Goal: Task Accomplishment & Management: Manage account settings

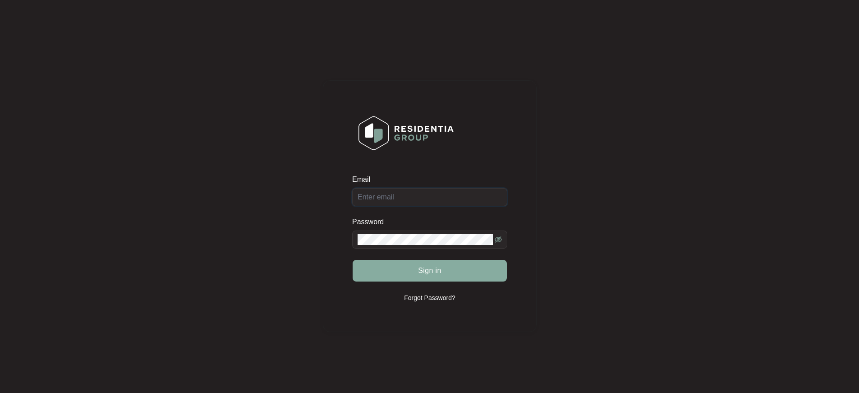
type input "[EMAIL_ADDRESS][DOMAIN_NAME]"
click at [430, 272] on span "Sign in" at bounding box center [429, 270] width 23 height 11
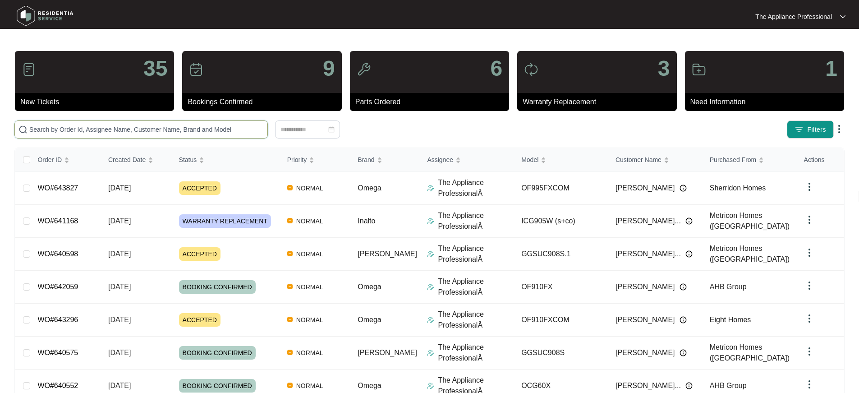
click at [106, 124] on input "text" at bounding box center [146, 129] width 235 height 10
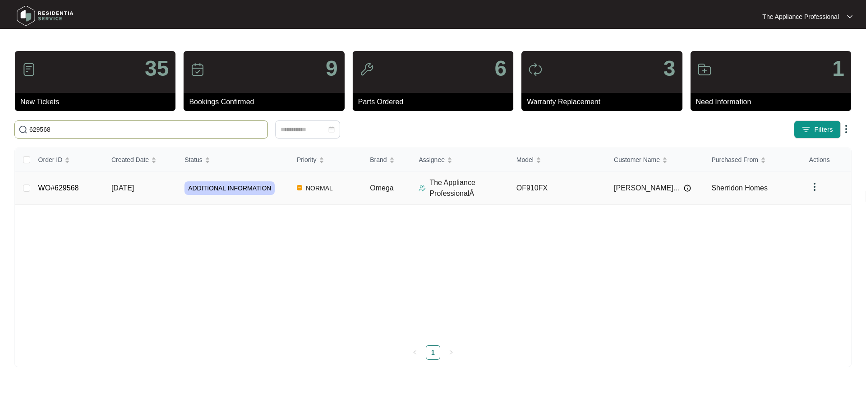
type input "629568"
click at [82, 184] on td "WO#629568" at bounding box center [67, 188] width 73 height 33
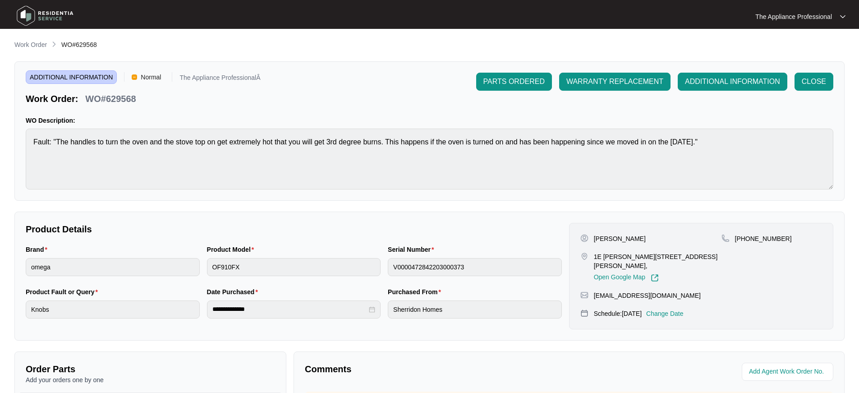
click at [23, 12] on img at bounding box center [45, 15] width 63 height 27
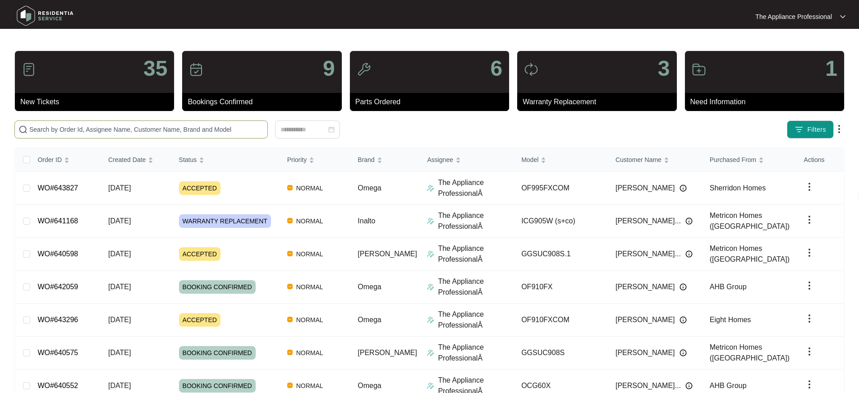
click at [134, 128] on input "text" at bounding box center [146, 129] width 235 height 10
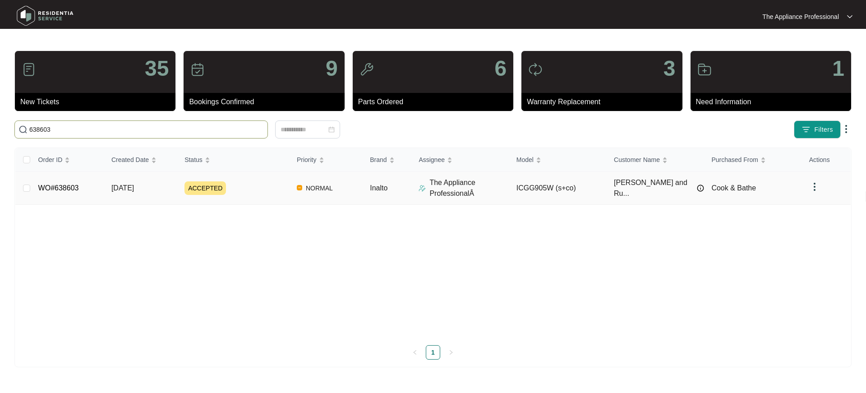
type input "638603"
click at [134, 189] on span "[DATE]" at bounding box center [122, 188] width 23 height 8
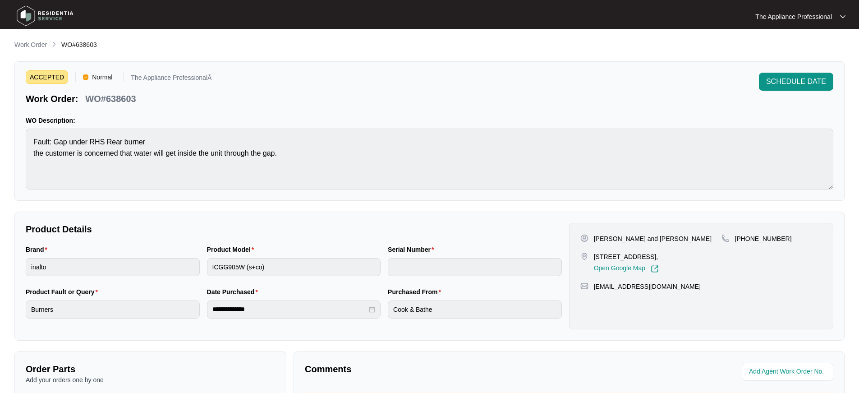
scroll to position [159, 0]
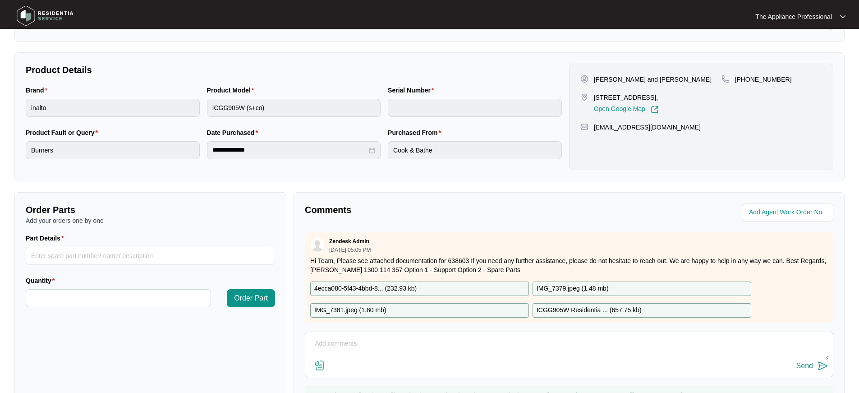
click at [394, 287] on p "4ecca080-5f43-4bbd-8... ( 232.93 kb )" at bounding box center [365, 289] width 102 height 10
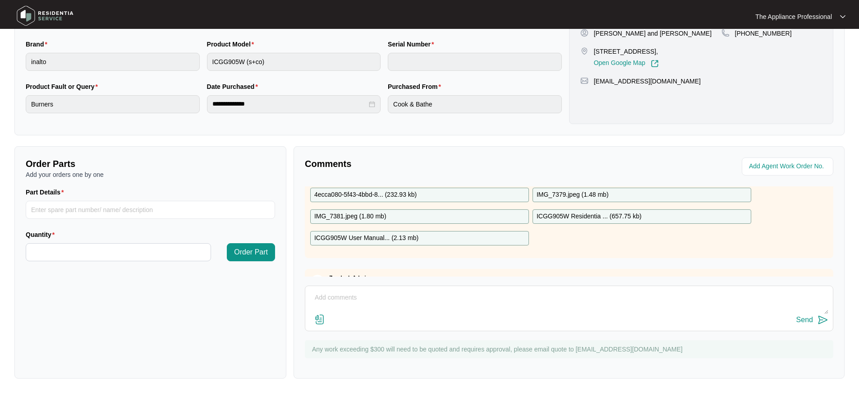
scroll to position [32, 0]
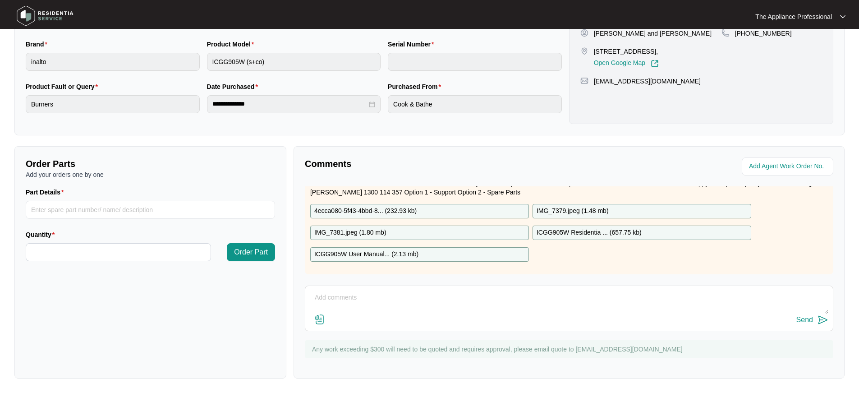
click at [608, 230] on p "ICGG905W Residentia ... ( 657.75 kb )" at bounding box center [589, 233] width 105 height 10
click at [374, 301] on textarea at bounding box center [569, 301] width 519 height 23
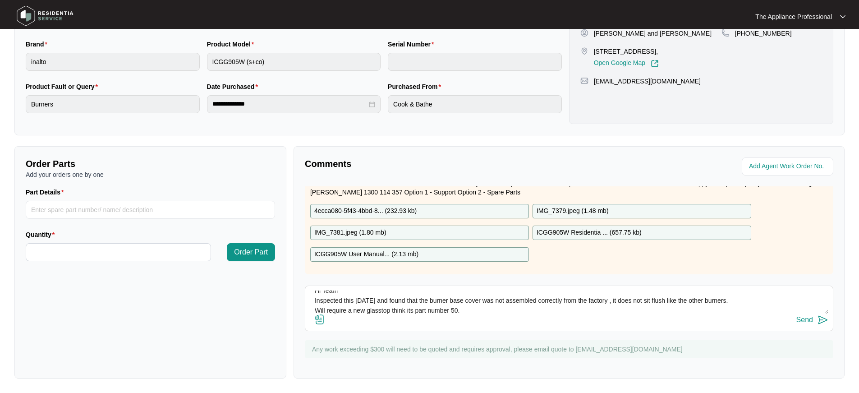
type textarea "Hi Team Inspected this [DATE] and found that the burner base cover was not asse…"
click at [606, 232] on p "ICGG905W Residentia ... ( 657.75 kb )" at bounding box center [589, 233] width 105 height 10
click at [606, 233] on p "ICGG905W Residentia ... ( 657.75 kb )" at bounding box center [589, 233] width 105 height 10
click at [577, 231] on p "ICGG905W Residentia ... ( 657.75 kb )" at bounding box center [589, 233] width 105 height 10
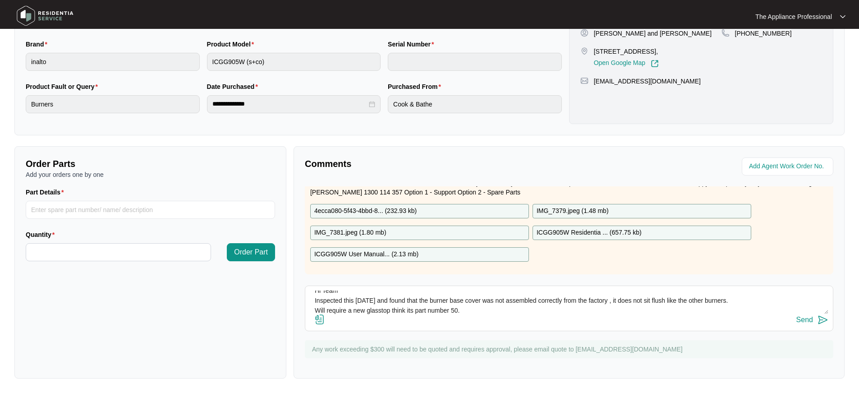
click at [567, 233] on p "ICGG905W Residentia ... ( 657.75 kb )" at bounding box center [589, 233] width 105 height 10
click at [126, 211] on input "Part Details" at bounding box center [150, 210] width 249 height 18
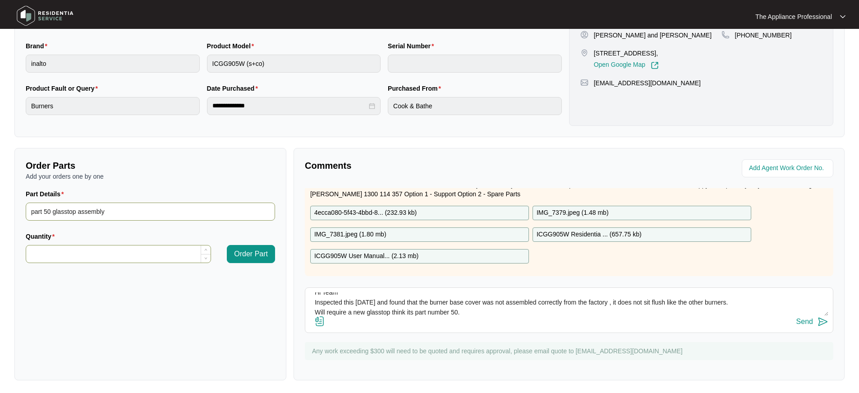
type input "part 50 glasstop assembly"
click at [52, 254] on input "Quantity" at bounding box center [118, 253] width 184 height 17
type input "*"
drag, startPoint x: 249, startPoint y: 255, endPoint x: 258, endPoint y: 318, distance: 64.2
click at [249, 255] on span "Order Part" at bounding box center [251, 254] width 34 height 11
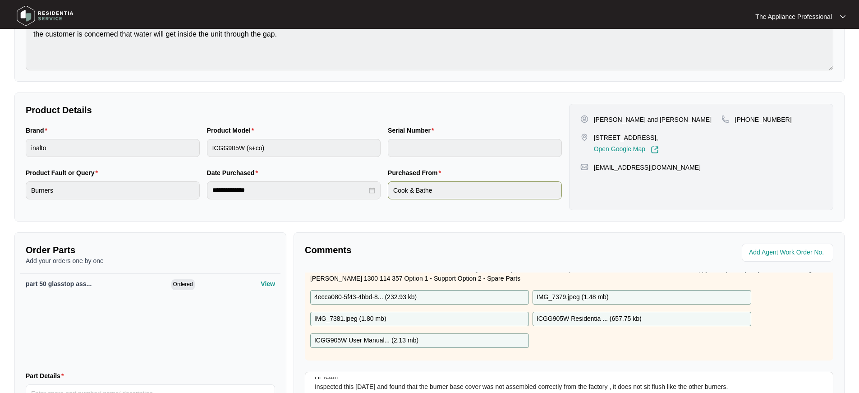
scroll to position [120, 0]
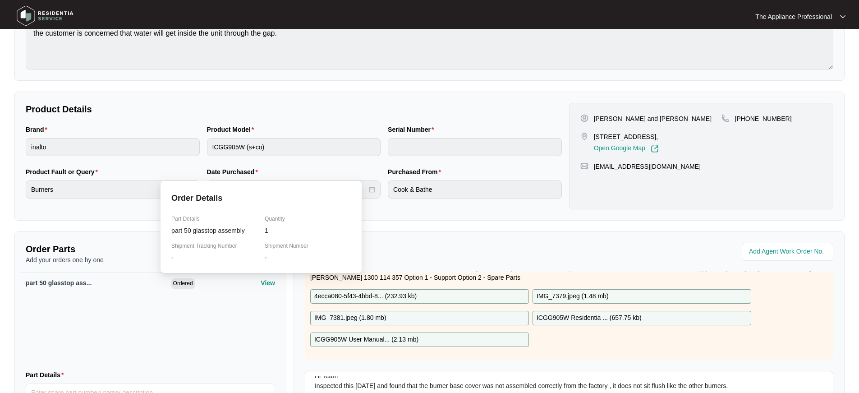
click at [262, 286] on p "View" at bounding box center [268, 282] width 14 height 9
click at [263, 283] on p "View" at bounding box center [268, 282] width 14 height 9
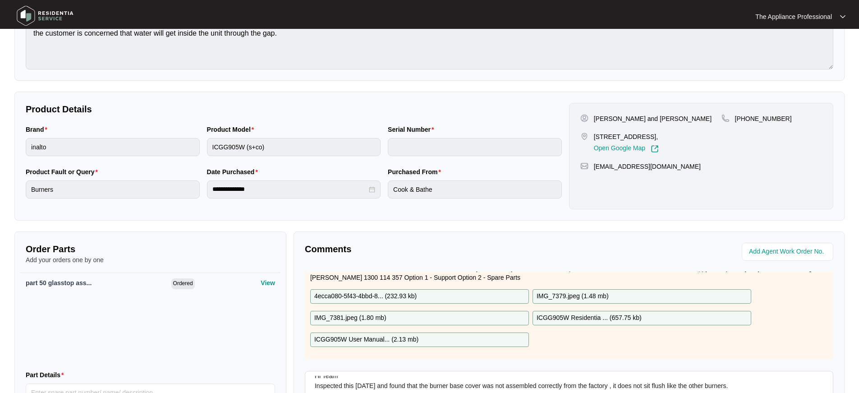
click at [259, 321] on div "part 50 glasstop ass... Ordered View" at bounding box center [150, 317] width 260 height 90
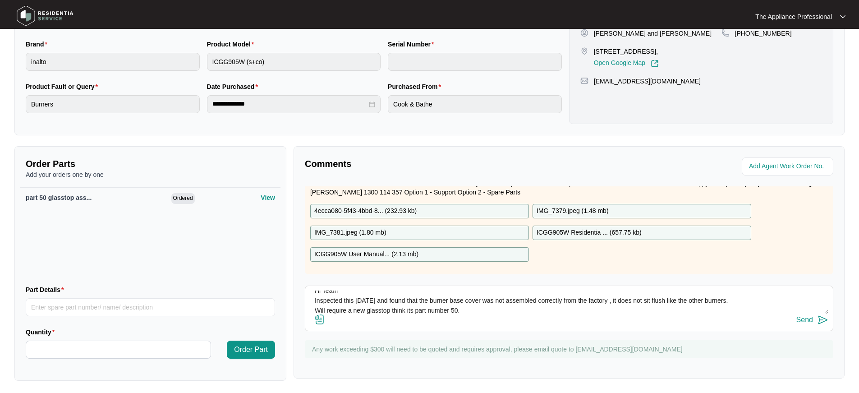
scroll to position [207, 0]
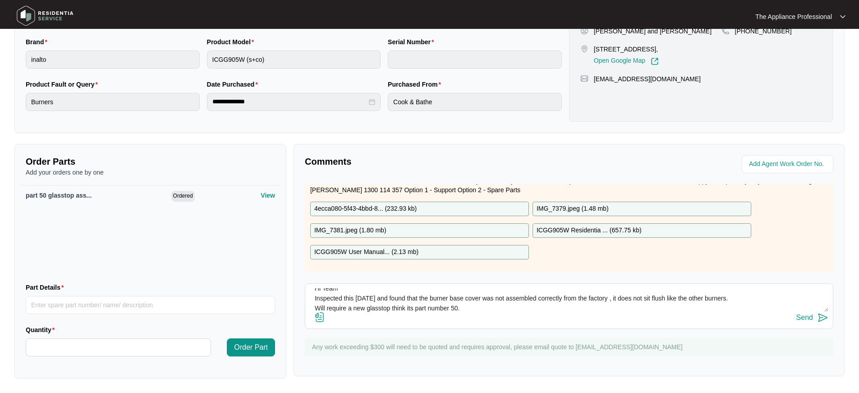
click at [825, 318] on img at bounding box center [823, 317] width 11 height 11
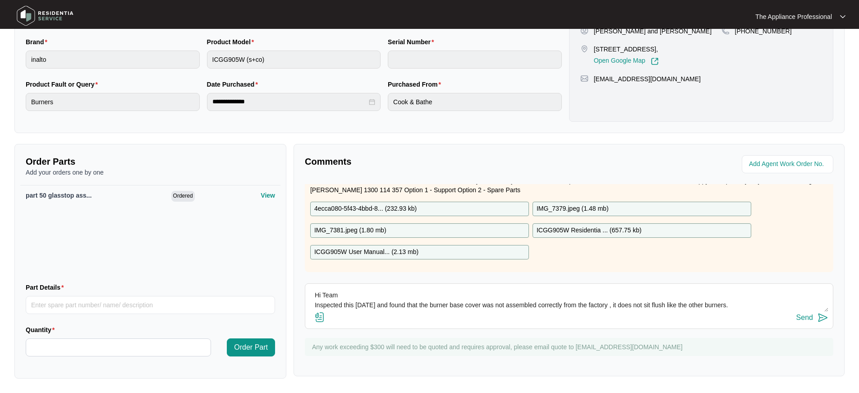
scroll to position [0, 0]
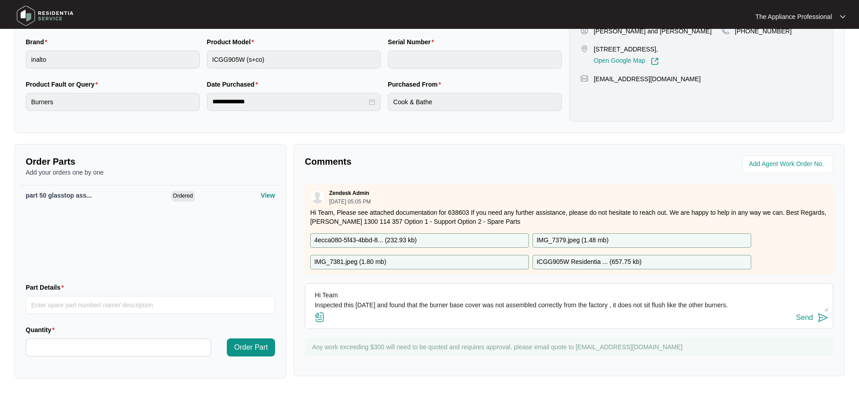
click at [35, 13] on img at bounding box center [45, 15] width 63 height 27
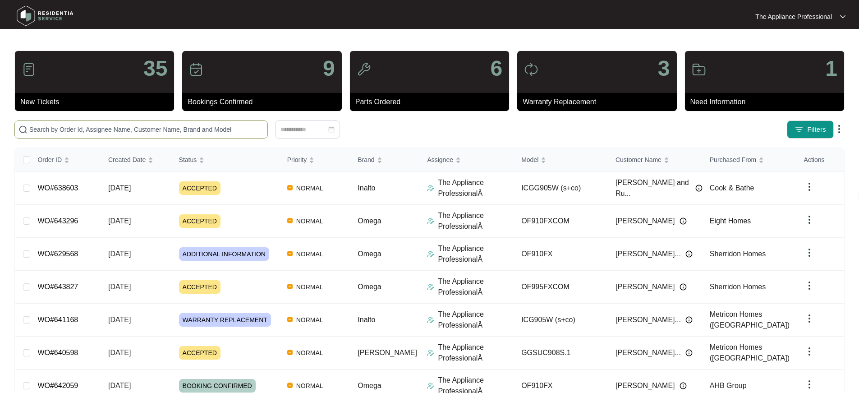
click at [55, 128] on input "text" at bounding box center [146, 129] width 235 height 10
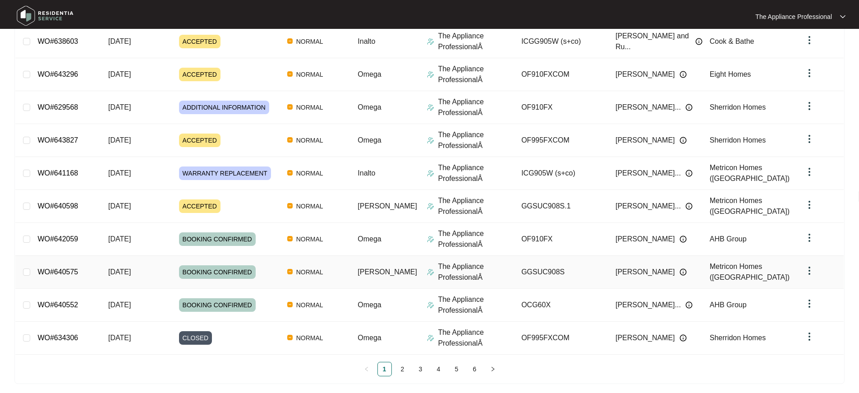
scroll to position [152, 0]
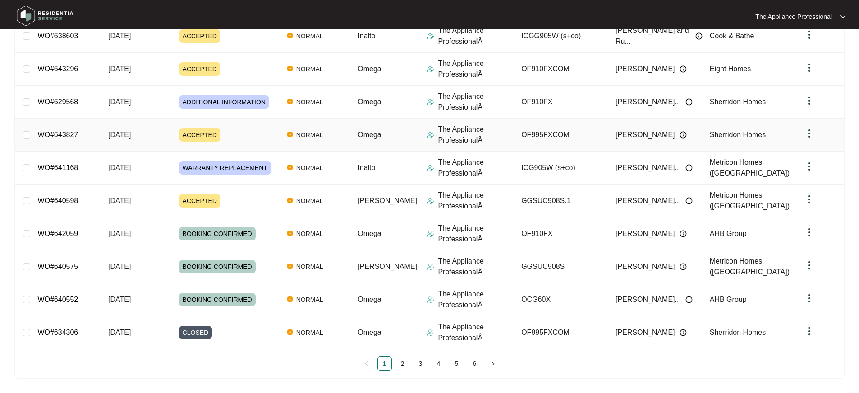
click at [203, 137] on span "ACCEPTED" at bounding box center [199, 135] width 41 height 14
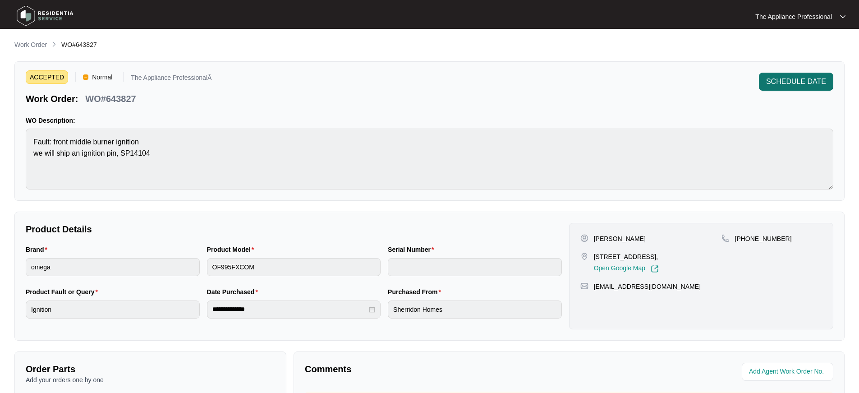
click at [811, 90] on button "SCHEDULE DATE" at bounding box center [796, 82] width 74 height 18
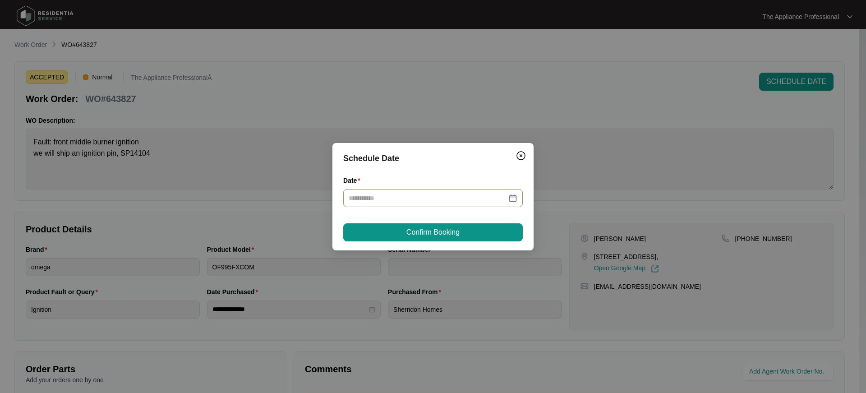
click at [515, 198] on div at bounding box center [433, 198] width 169 height 10
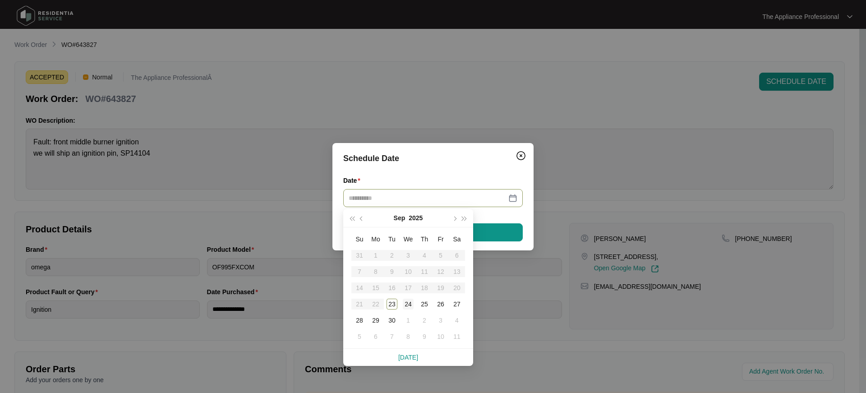
click at [408, 305] on div "24" at bounding box center [408, 304] width 11 height 11
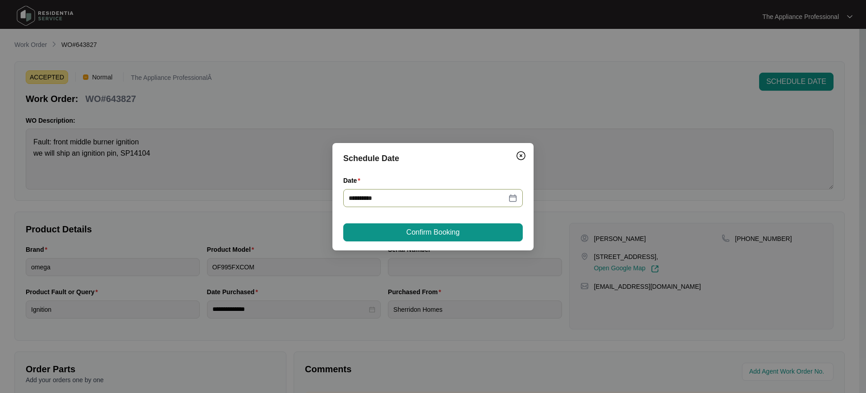
type input "**********"
click at [426, 229] on span "Confirm Booking" at bounding box center [432, 232] width 53 height 11
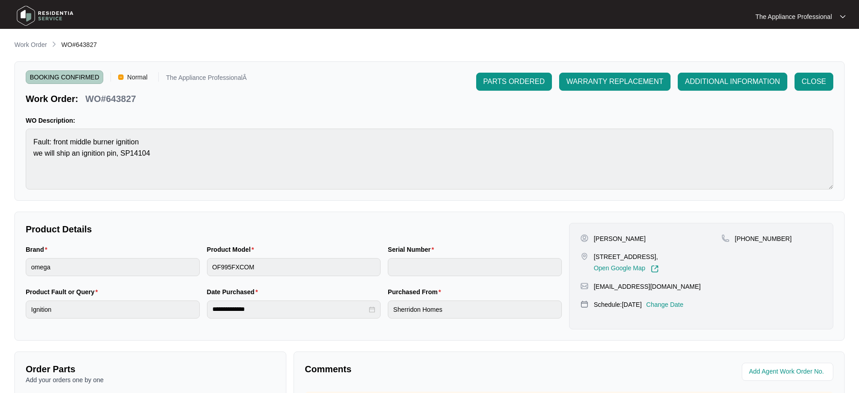
click at [24, 20] on img at bounding box center [45, 15] width 63 height 27
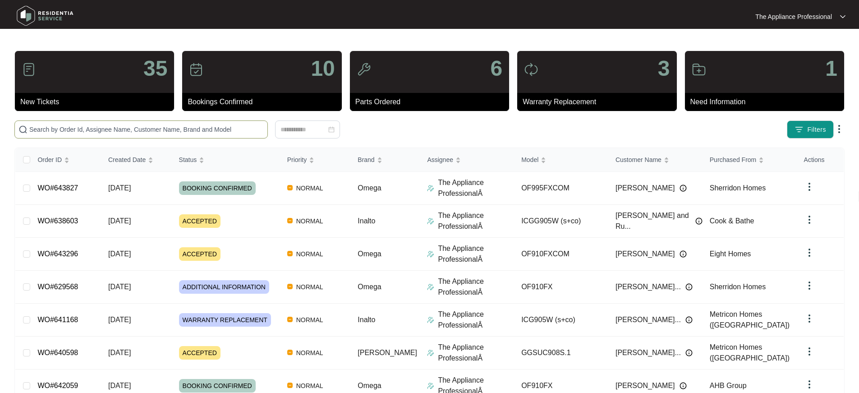
click at [98, 129] on input "text" at bounding box center [146, 129] width 235 height 10
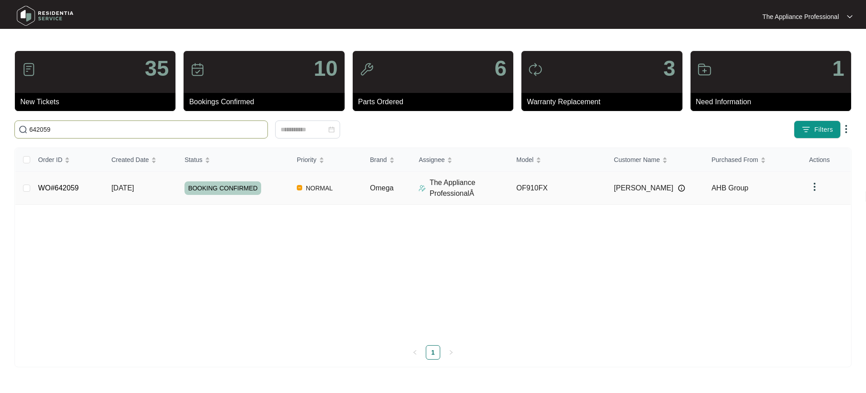
type input "642059"
click at [72, 190] on link "WO#642059" at bounding box center [58, 188] width 41 height 8
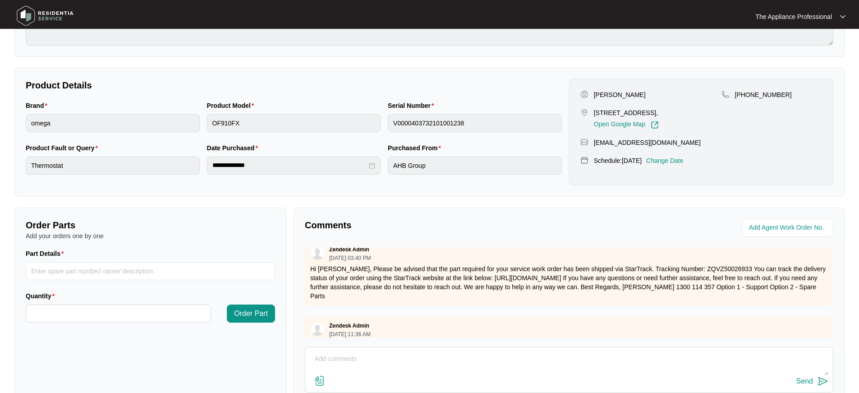
scroll to position [152, 0]
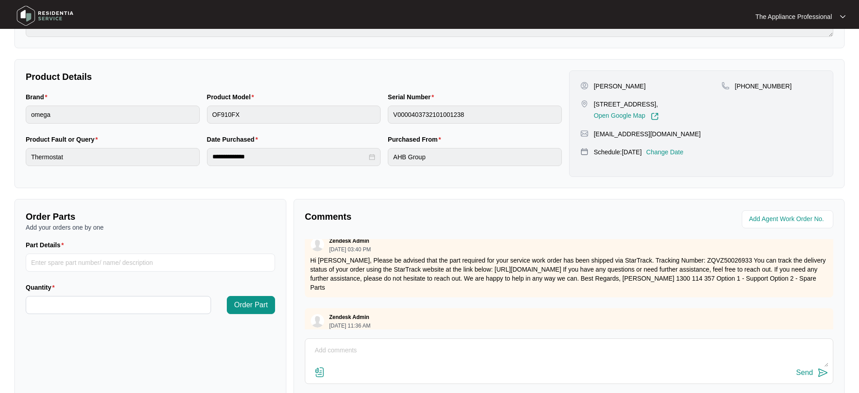
click at [334, 352] on textarea at bounding box center [569, 354] width 519 height 23
type textarea "Fitted a circlip tested ok"
click at [823, 370] on img at bounding box center [823, 372] width 11 height 11
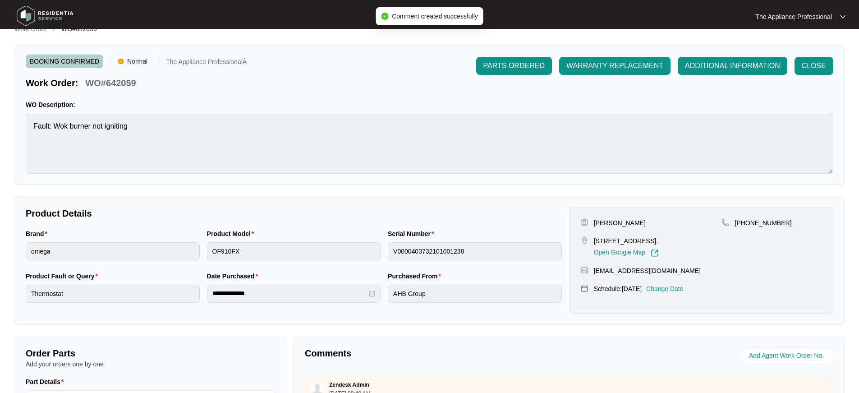
scroll to position [0, 0]
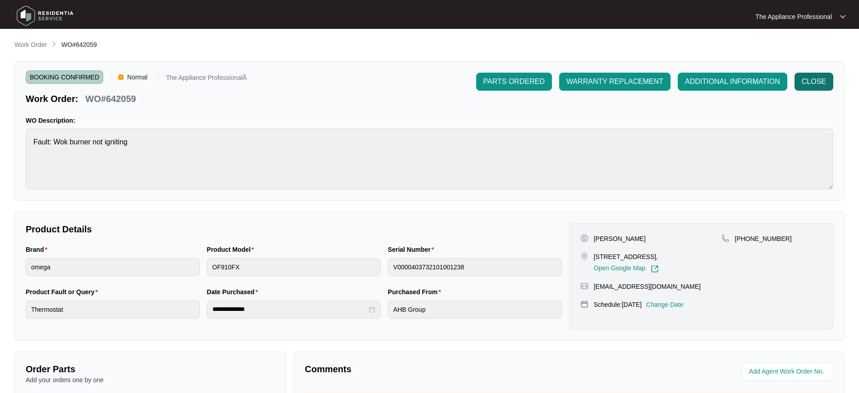
click at [820, 84] on span "CLOSE" at bounding box center [814, 81] width 24 height 11
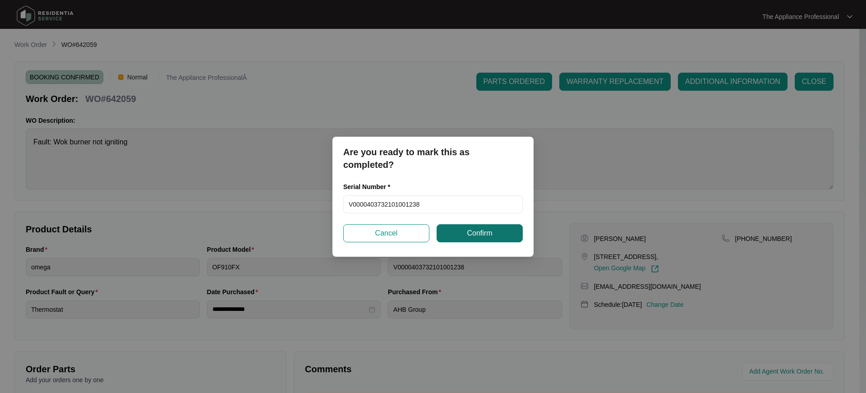
click at [492, 231] on span "Confirm" at bounding box center [479, 233] width 25 height 11
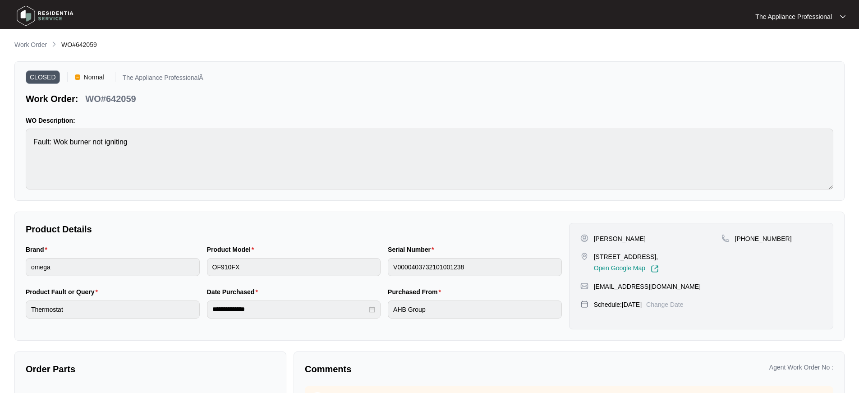
click at [23, 17] on img at bounding box center [45, 15] width 63 height 27
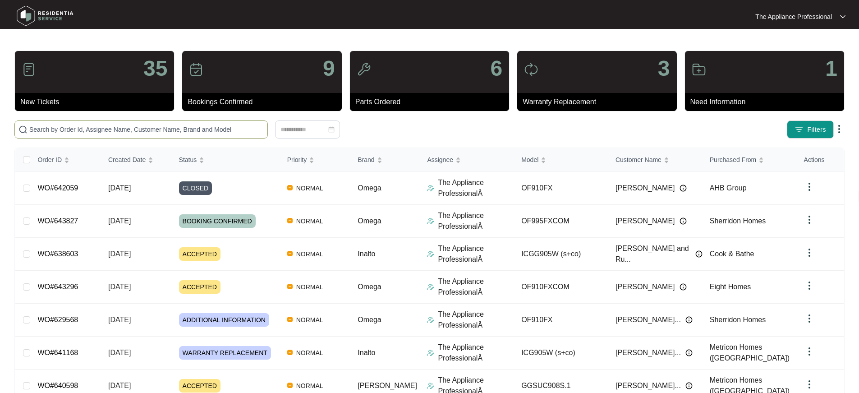
click at [71, 125] on input "text" at bounding box center [146, 129] width 235 height 10
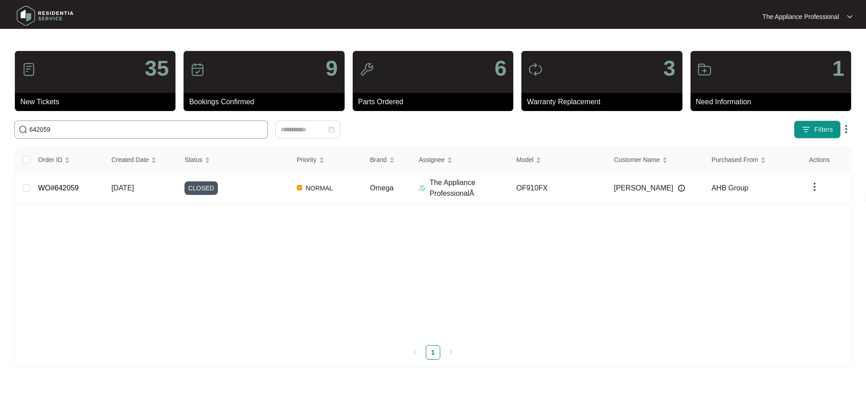
type input "642059"
click at [21, 15] on img at bounding box center [45, 15] width 63 height 27
drag, startPoint x: 64, startPoint y: 132, endPoint x: 25, endPoint y: 124, distance: 39.6
click at [25, 124] on span "642059" at bounding box center [140, 129] width 253 height 18
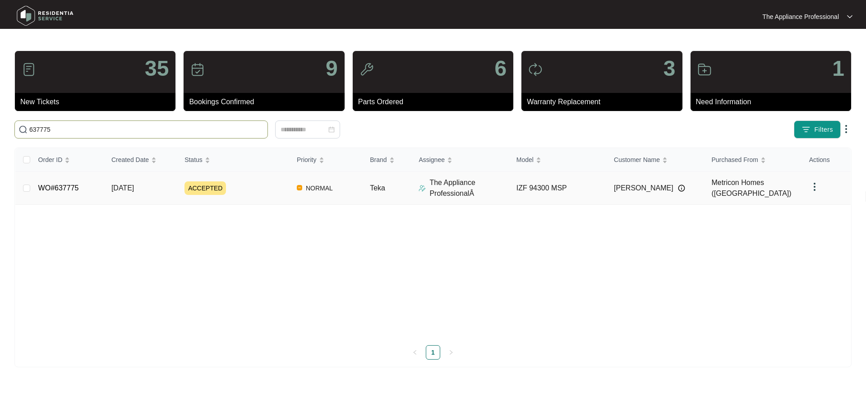
type input "637775"
click at [64, 191] on link "WO#637775" at bounding box center [58, 188] width 41 height 8
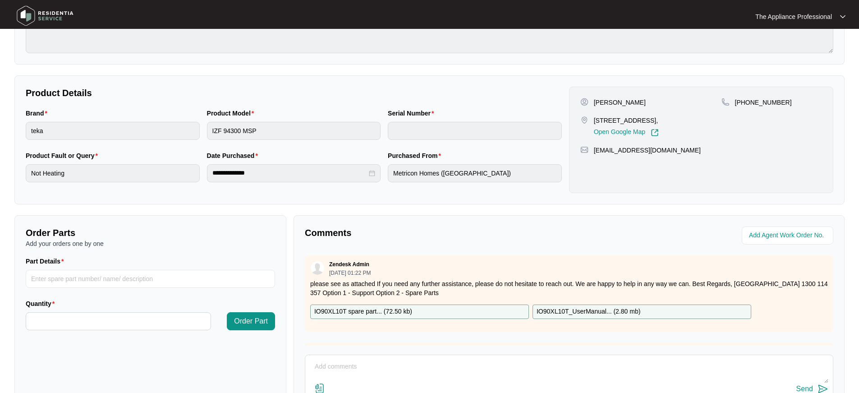
scroll to position [205, 0]
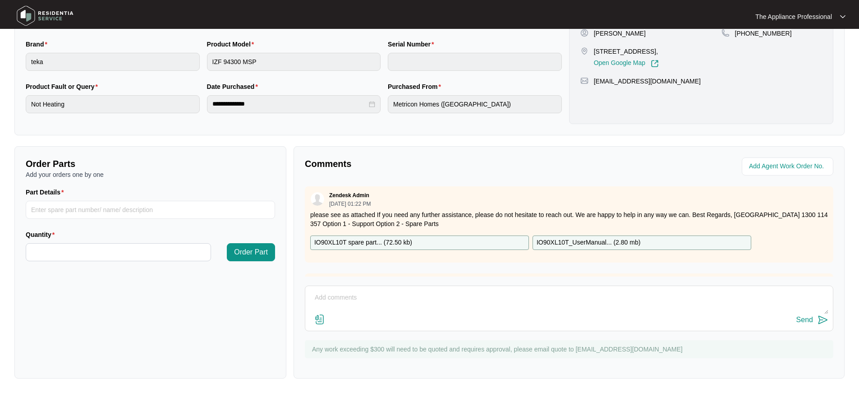
click at [322, 317] on img at bounding box center [319, 319] width 11 height 11
click at [0, 0] on input "file" at bounding box center [0, 0] width 0 height 0
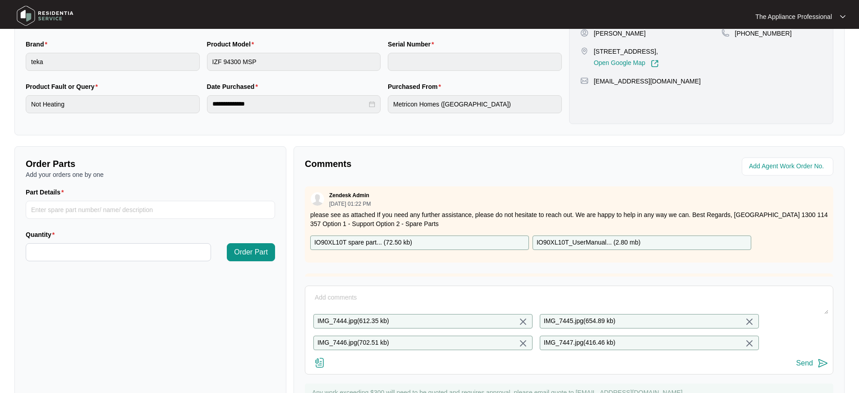
click at [339, 322] on p "IMG_7444.jpg ( 612.35 kb )" at bounding box center [354, 321] width 72 height 10
click at [564, 304] on textarea at bounding box center [569, 301] width 519 height 23
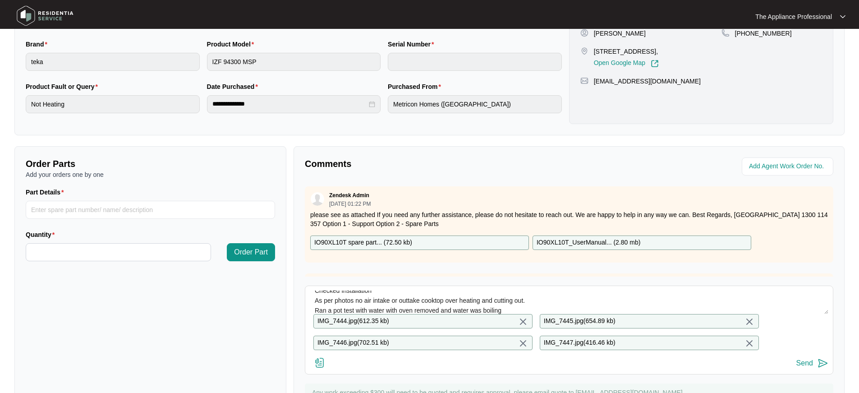
click at [519, 312] on textarea "Removed oven Checked Installation As per photos no air intake or outtake cookto…" at bounding box center [569, 301] width 519 height 23
type textarea "Removed oven Checked Installation As per photos no air intake or outtake cookto…"
click at [825, 369] on img at bounding box center [823, 363] width 11 height 11
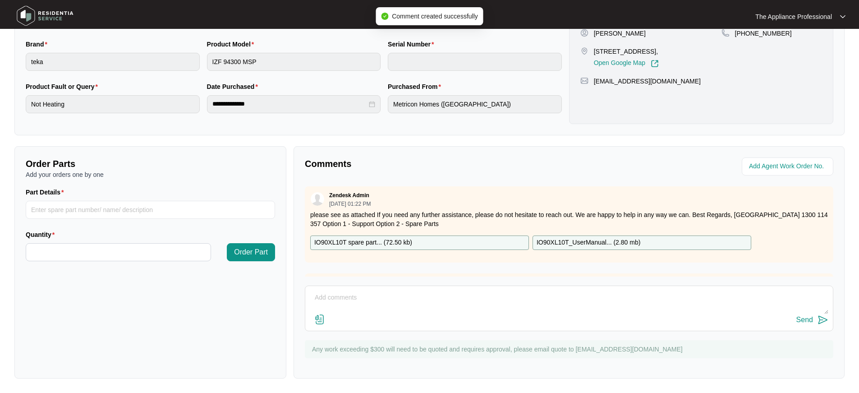
scroll to position [0, 0]
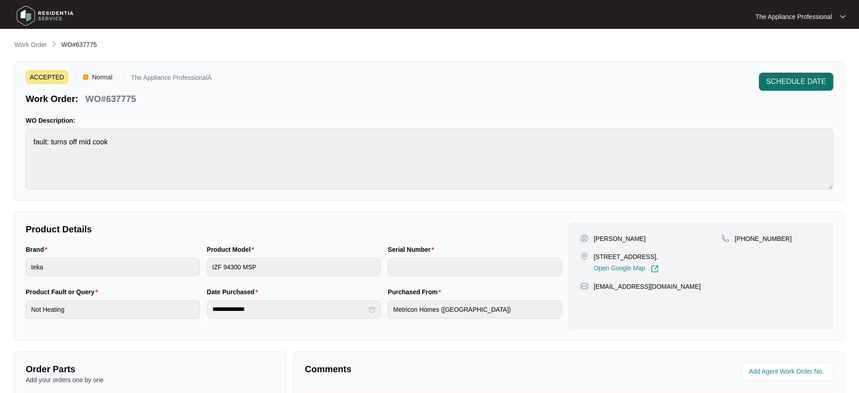
click at [783, 84] on span "SCHEDULE DATE" at bounding box center [796, 81] width 60 height 11
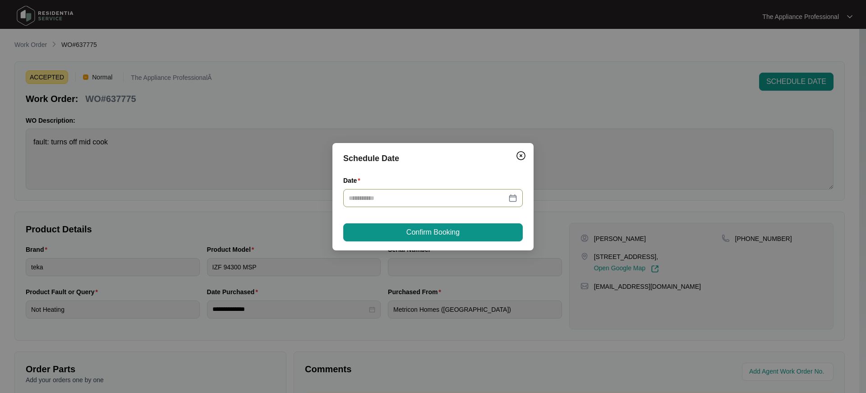
click at [512, 198] on div at bounding box center [433, 198] width 169 height 10
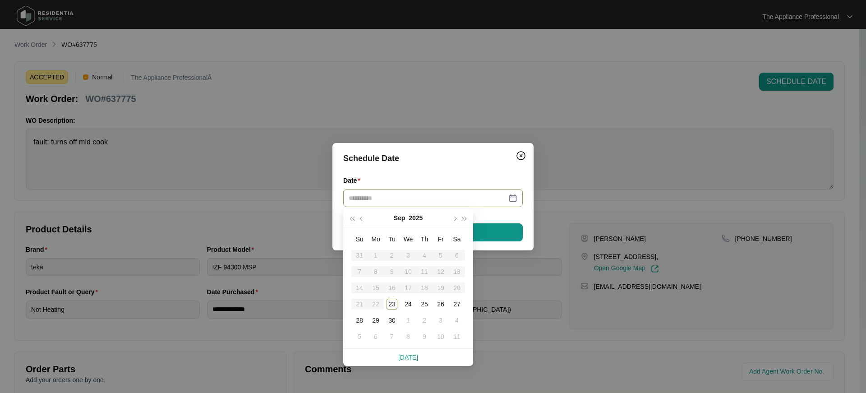
click at [392, 300] on div "23" at bounding box center [392, 304] width 11 height 11
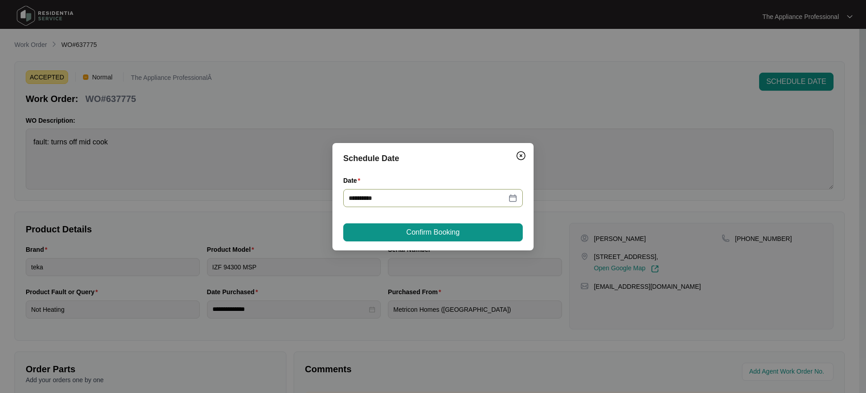
type input "**********"
click at [438, 237] on span "Confirm Booking" at bounding box center [432, 232] width 53 height 11
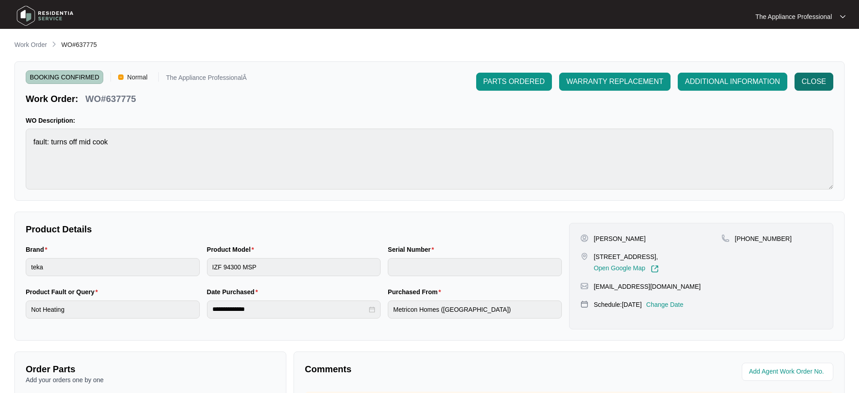
click at [818, 86] on span "CLOSE" at bounding box center [814, 81] width 24 height 11
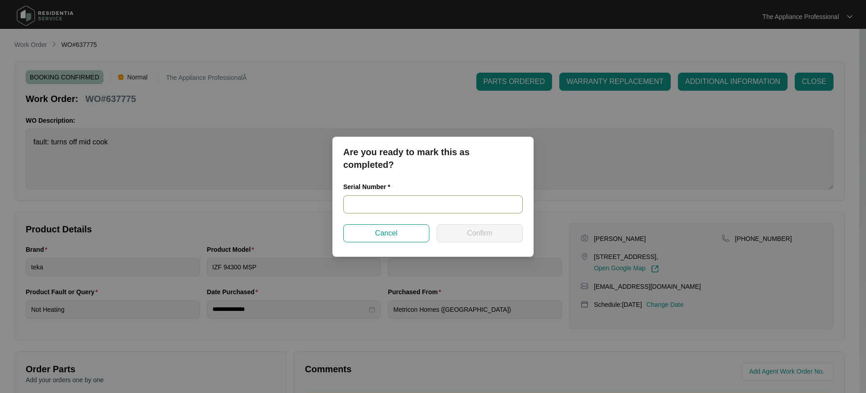
click at [434, 210] on input "text" at bounding box center [433, 204] width 180 height 18
type input "NA"
click at [460, 239] on button "Confirm" at bounding box center [480, 233] width 86 height 18
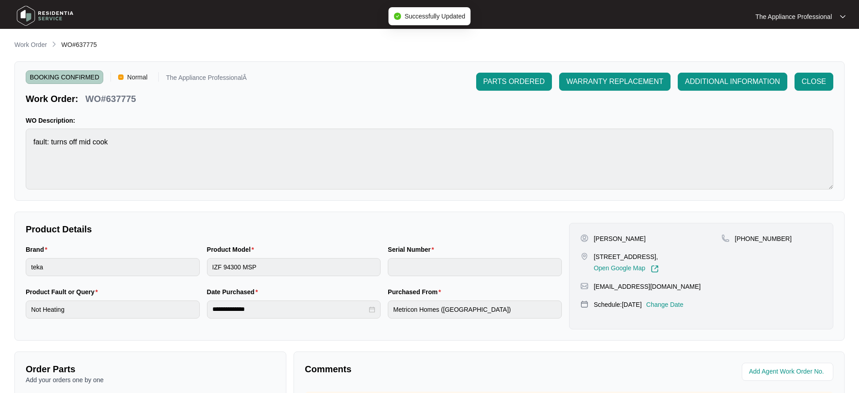
type input "NA"
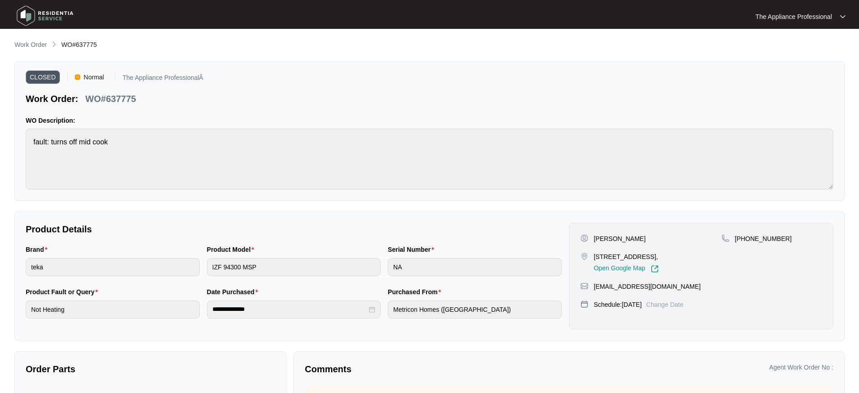
click at [23, 19] on img at bounding box center [45, 15] width 63 height 27
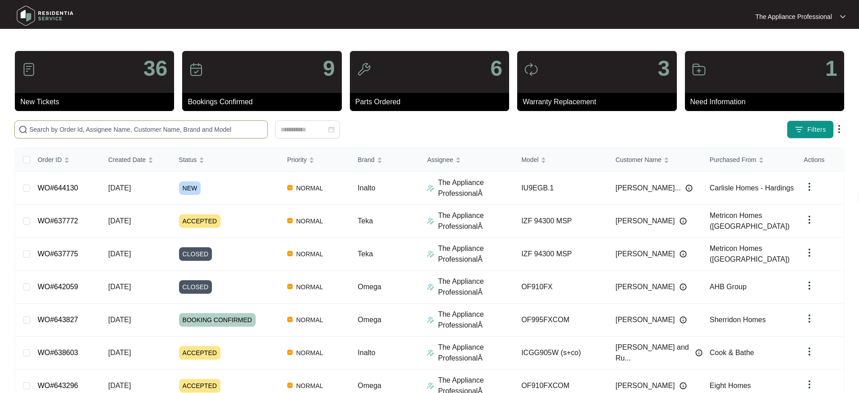
click at [37, 127] on input "text" at bounding box center [146, 129] width 235 height 10
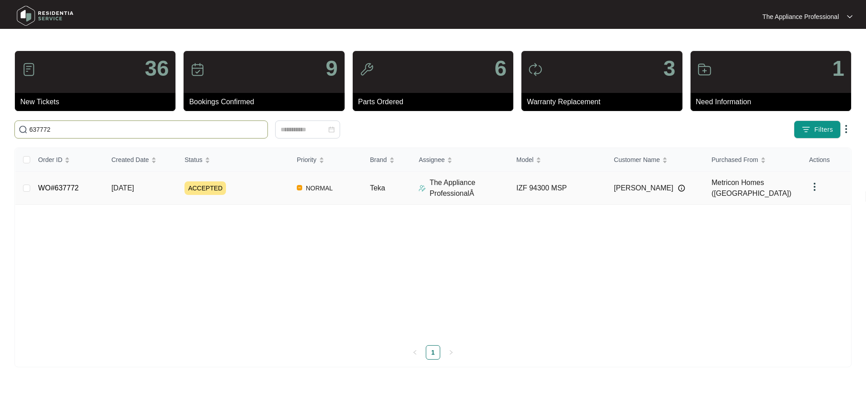
type input "637772"
click at [67, 193] on td "WO#637772" at bounding box center [67, 188] width 73 height 33
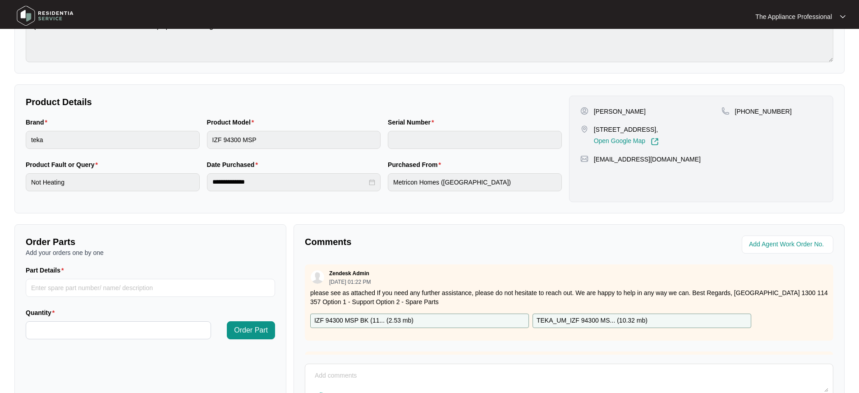
scroll to position [205, 0]
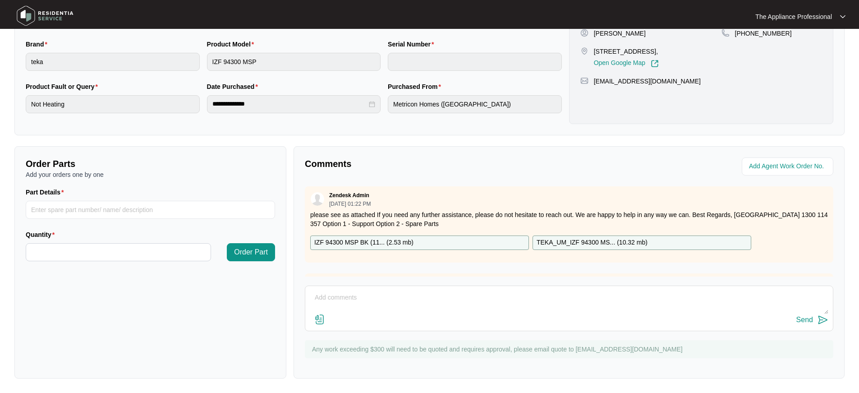
click at [334, 300] on textarea at bounding box center [569, 301] width 519 height 23
click at [433, 295] on textarea "Inspected the Oven, IO90XL10T Ser NA" at bounding box center [569, 301] width 519 height 23
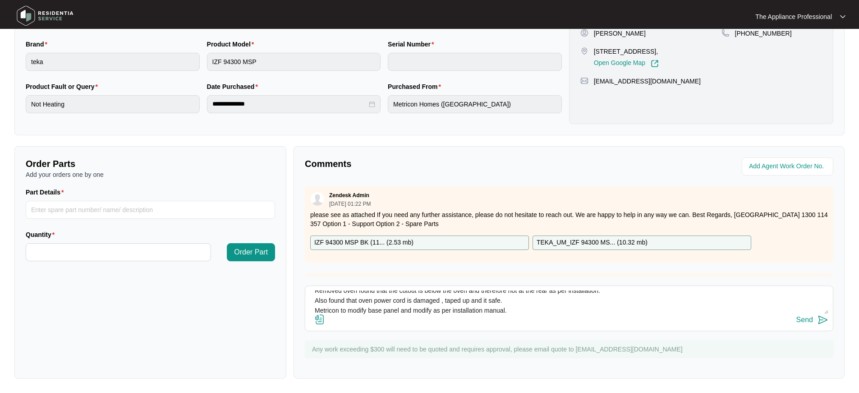
scroll to position [37, 0]
type textarea "Inspected the Oven, IO90XL10T Ser NA no Label??? Customer advised unit cuts out…"
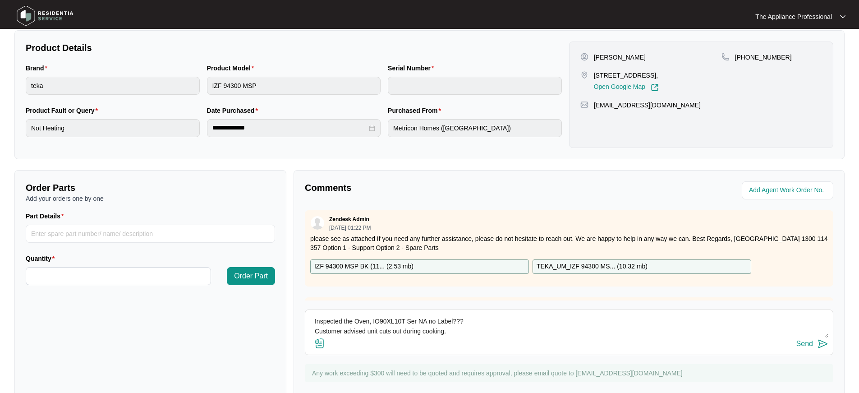
scroll to position [50, 0]
click at [321, 345] on img at bounding box center [319, 343] width 11 height 11
click at [0, 0] on input "file" at bounding box center [0, 0] width 0 height 0
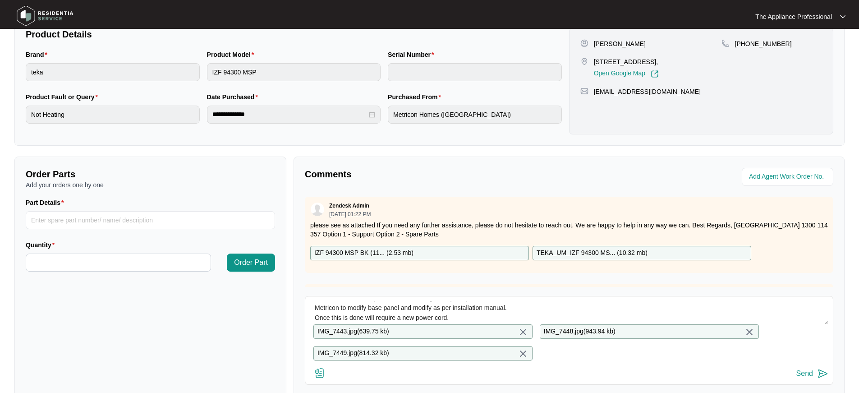
scroll to position [197, 0]
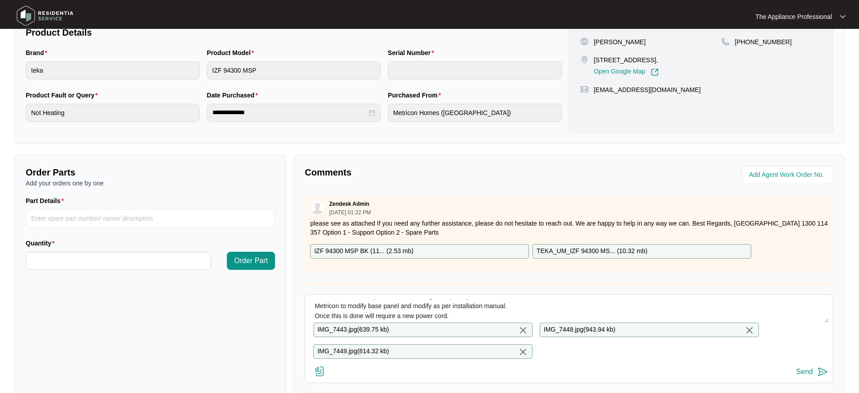
click at [381, 331] on p "IMG_7443.jpg ( 639.75 kb )" at bounding box center [354, 330] width 72 height 10
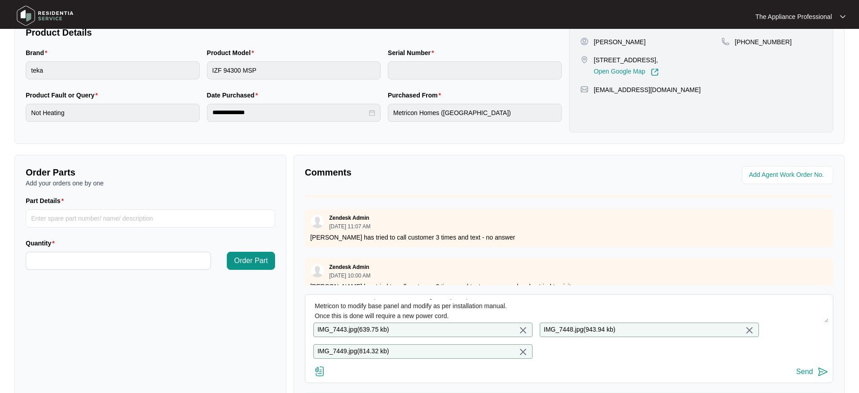
click at [824, 377] on img at bounding box center [823, 371] width 11 height 11
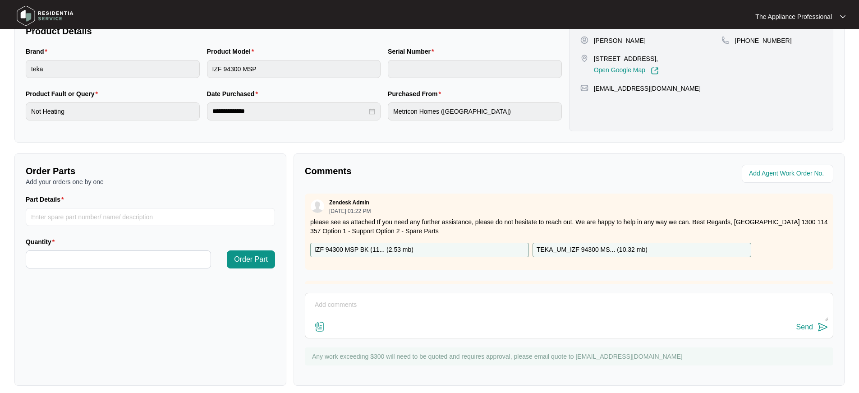
scroll to position [205, 0]
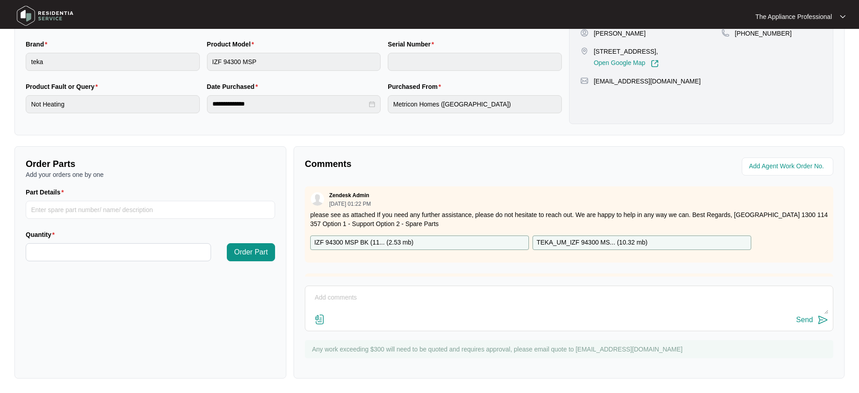
click at [386, 294] on textarea at bounding box center [569, 301] width 519 height 23
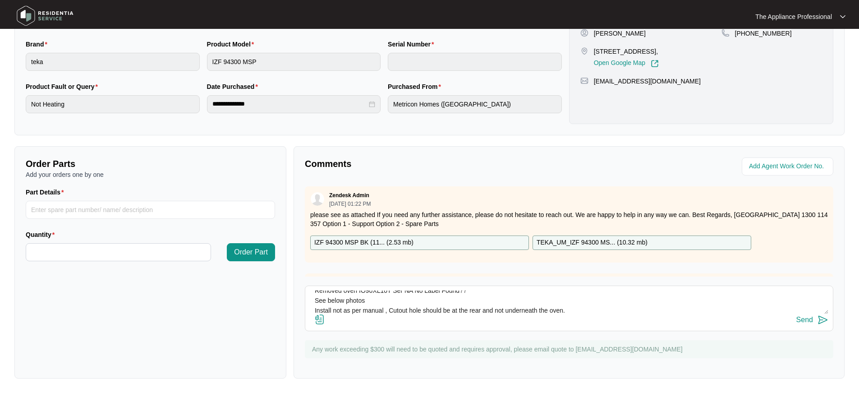
scroll to position [17, 0]
type textarea "Removed oven IO90XL10T Ser NA No Label Found?? See below photos Install not as …"
click at [323, 320] on img at bounding box center [319, 319] width 11 height 11
click at [0, 0] on input "file" at bounding box center [0, 0] width 0 height 0
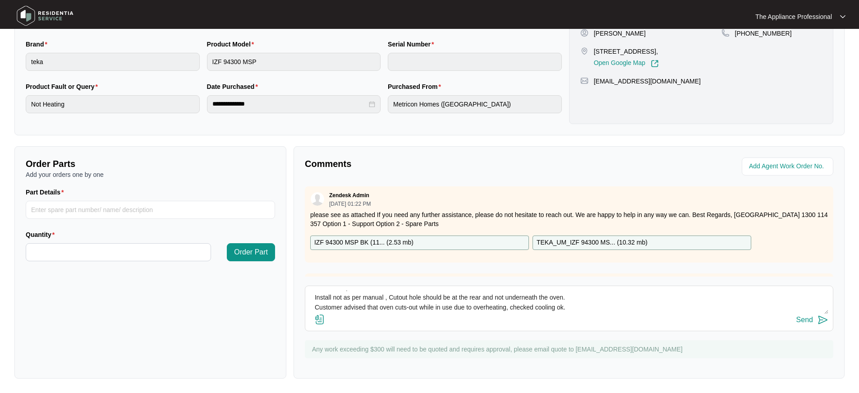
click at [324, 318] on img at bounding box center [319, 319] width 11 height 11
click at [0, 0] on input "file" at bounding box center [0, 0] width 0 height 0
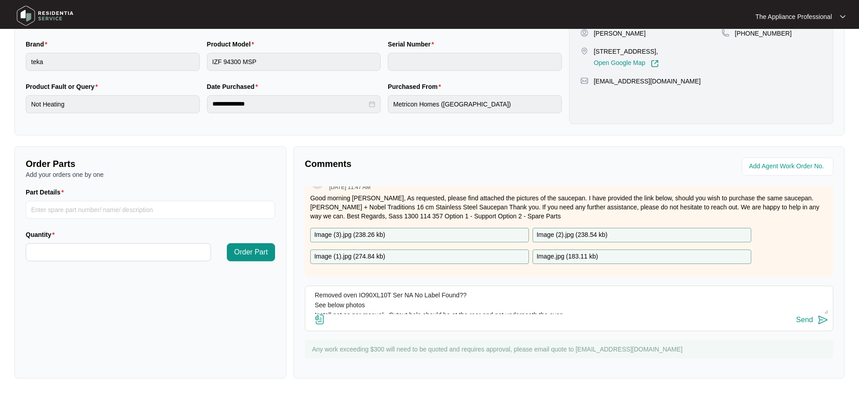
scroll to position [0, 0]
drag, startPoint x: 309, startPoint y: 294, endPoint x: 410, endPoint y: 300, distance: 101.2
click at [416, 299] on div "Removed oven IO90XL10T Ser NA No Label Found?? See below photos Install not as …" at bounding box center [569, 309] width 529 height 46
drag, startPoint x: 314, startPoint y: 297, endPoint x: 444, endPoint y: 316, distance: 130.8
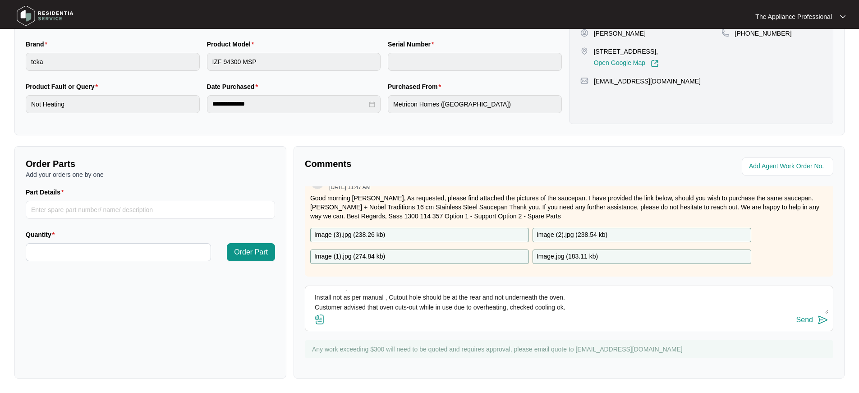
click at [444, 316] on div "Removed oven IO90XL10T Ser NA No Label Found?? See below photos Install not as …" at bounding box center [569, 309] width 529 height 46
click at [25, 16] on img at bounding box center [45, 15] width 63 height 27
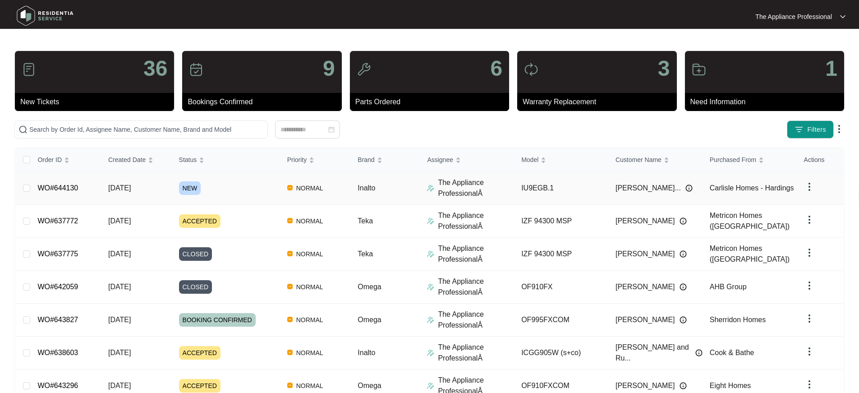
click at [51, 190] on link "WO#644130" at bounding box center [57, 188] width 41 height 8
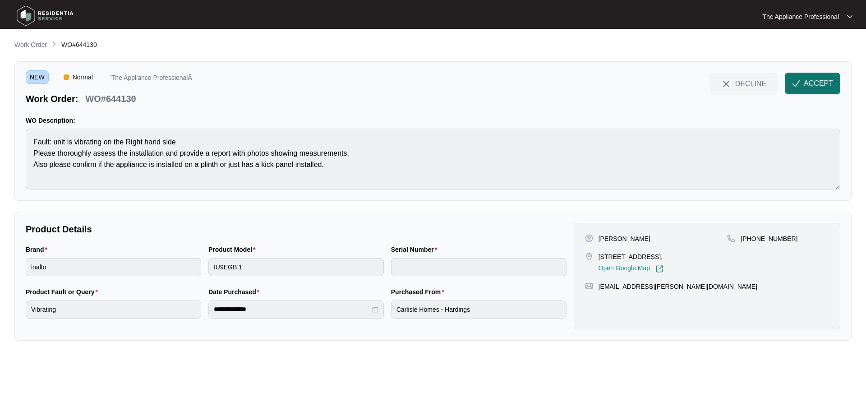
click at [799, 88] on span "button" at bounding box center [796, 85] width 8 height 8
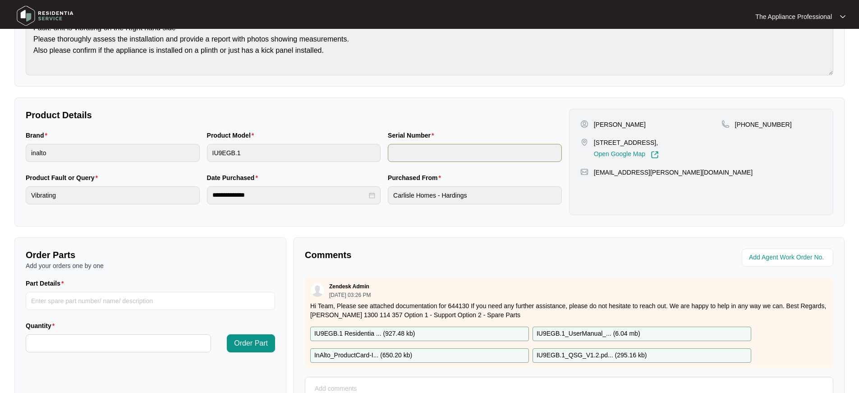
scroll to position [116, 0]
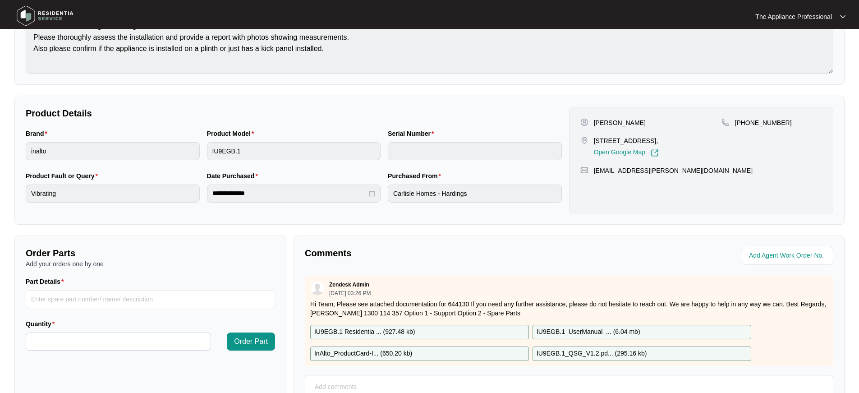
click at [37, 17] on img at bounding box center [45, 15] width 63 height 27
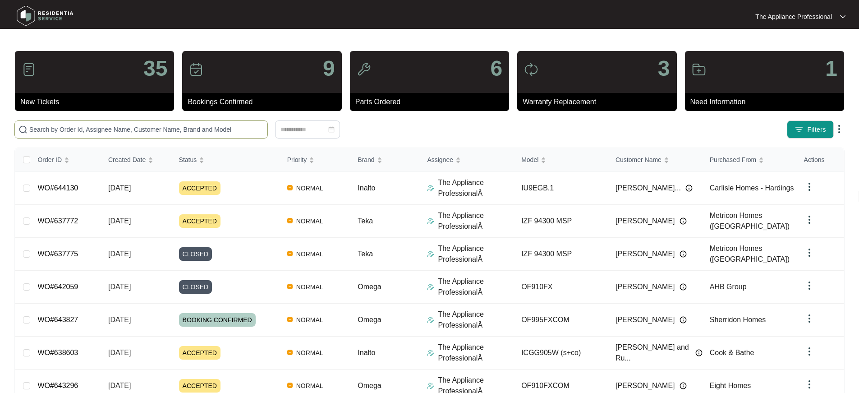
click at [61, 131] on input "text" at bounding box center [146, 129] width 235 height 10
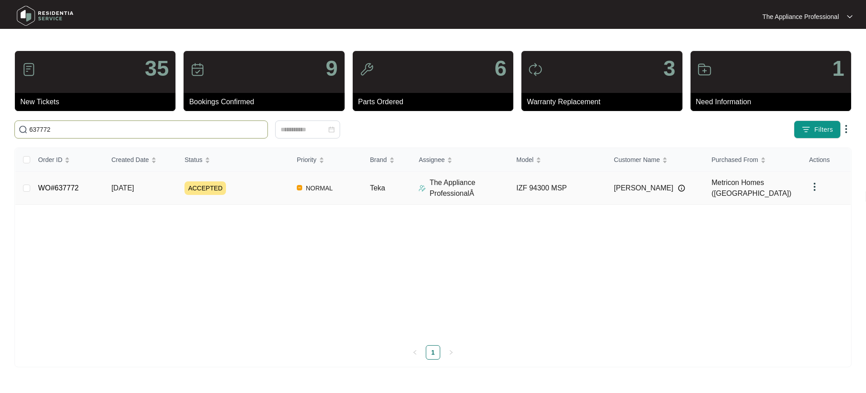
type input "637772"
click at [71, 188] on link "WO#637772" at bounding box center [58, 188] width 41 height 8
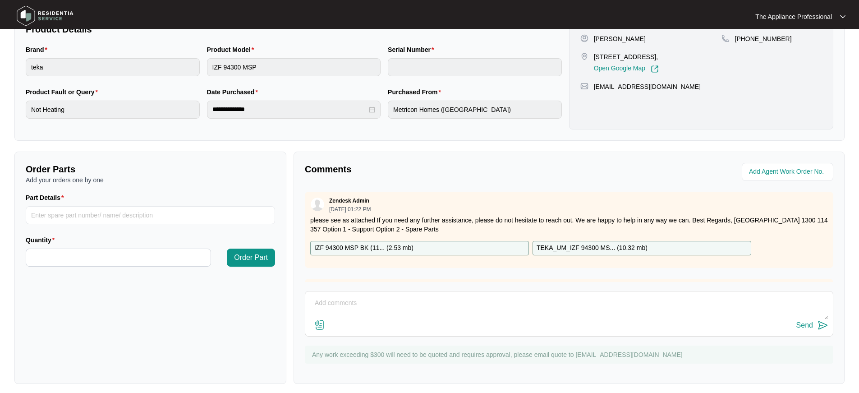
scroll to position [205, 0]
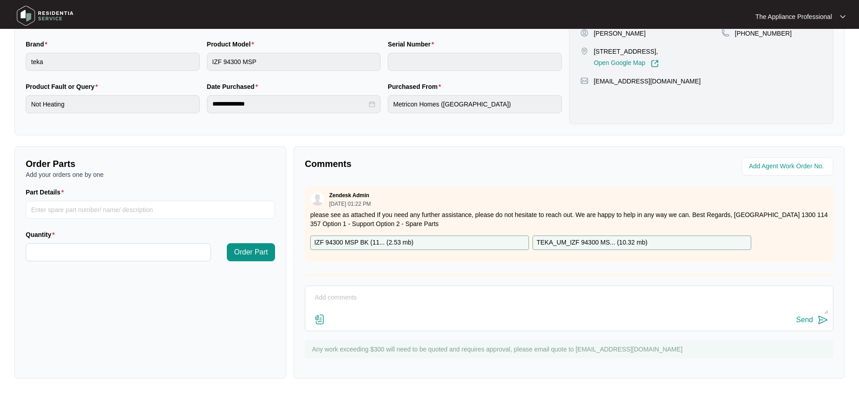
click at [320, 323] on img at bounding box center [319, 319] width 11 height 11
click at [0, 0] on input "file" at bounding box center [0, 0] width 0 height 0
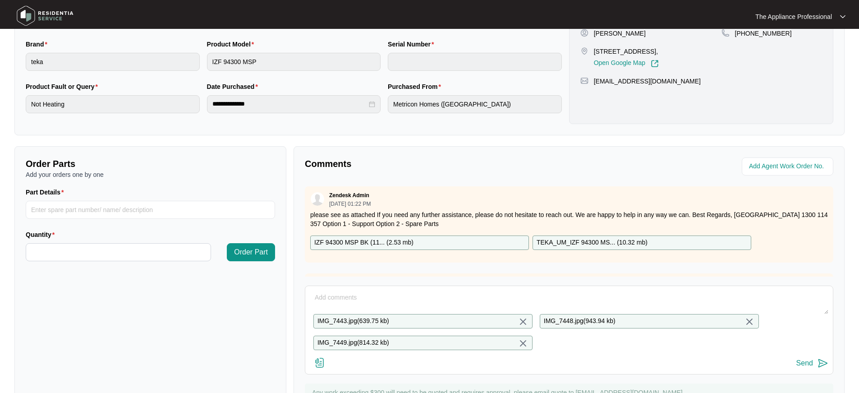
scroll to position [119, 0]
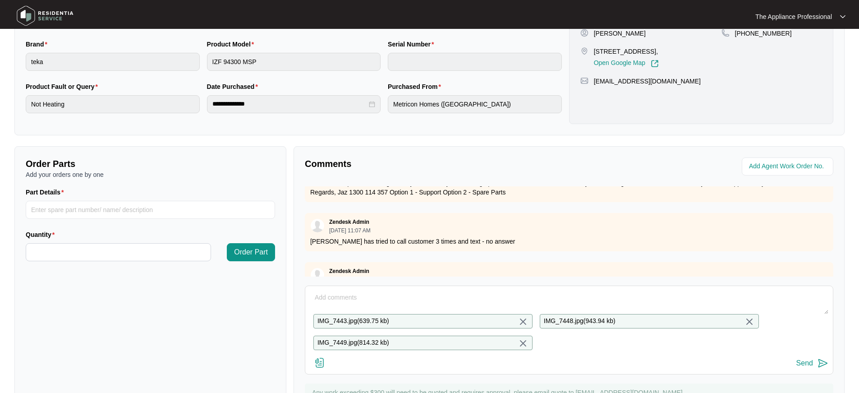
click at [354, 296] on textarea at bounding box center [569, 301] width 519 height 23
paste textarea "Removed oven IO90XL10T Ser NA No Label Found?? See below photos Install not as …"
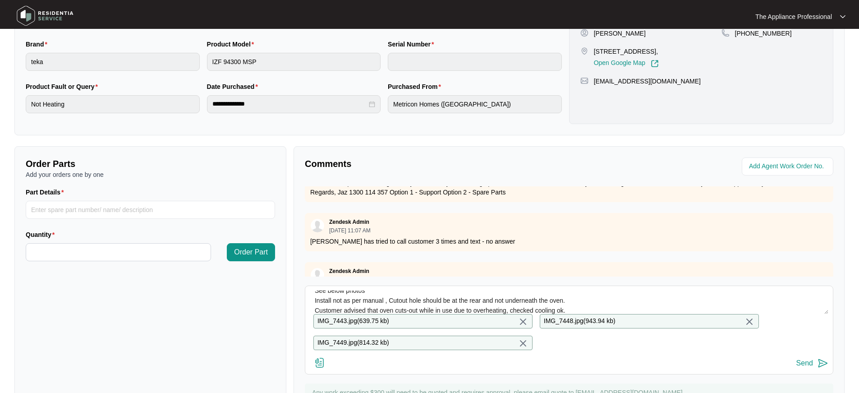
type textarea "Removed oven IO90XL10T Ser NA No Label Found?? See below photos Install not as …"
click at [824, 369] on img at bounding box center [823, 363] width 11 height 11
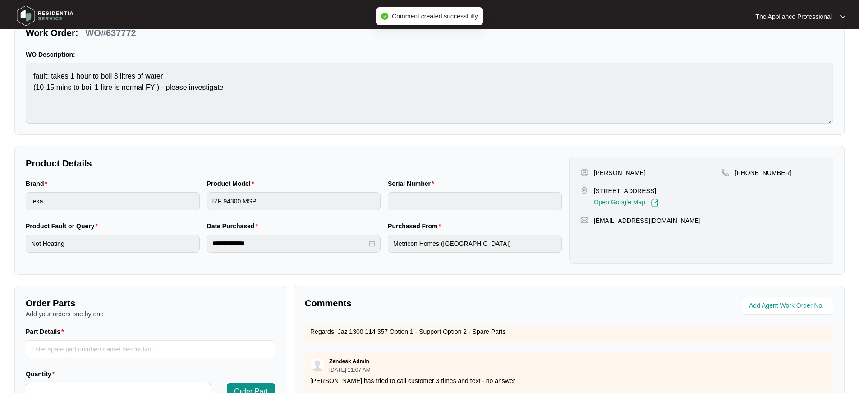
scroll to position [0, 0]
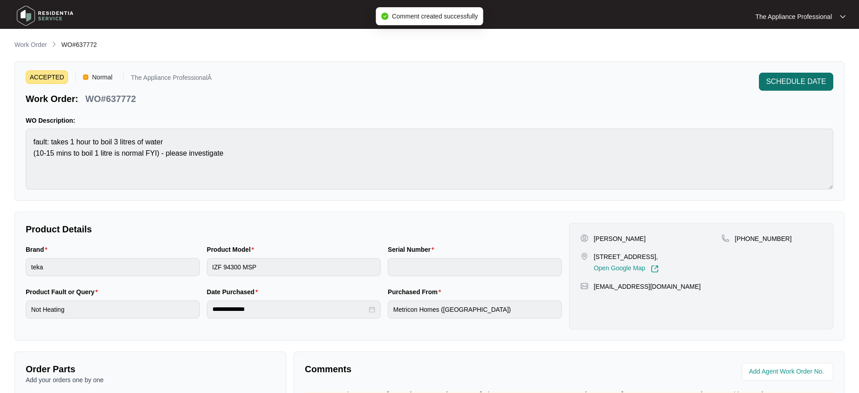
click at [782, 88] on button "SCHEDULE DATE" at bounding box center [796, 82] width 74 height 18
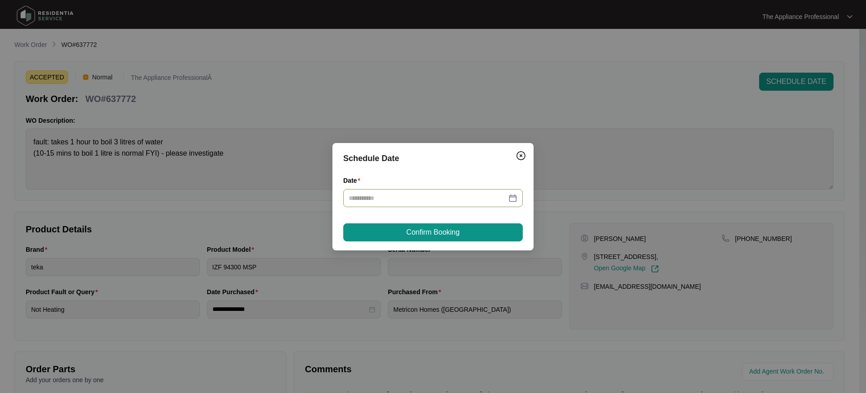
click at [511, 200] on div at bounding box center [433, 198] width 169 height 10
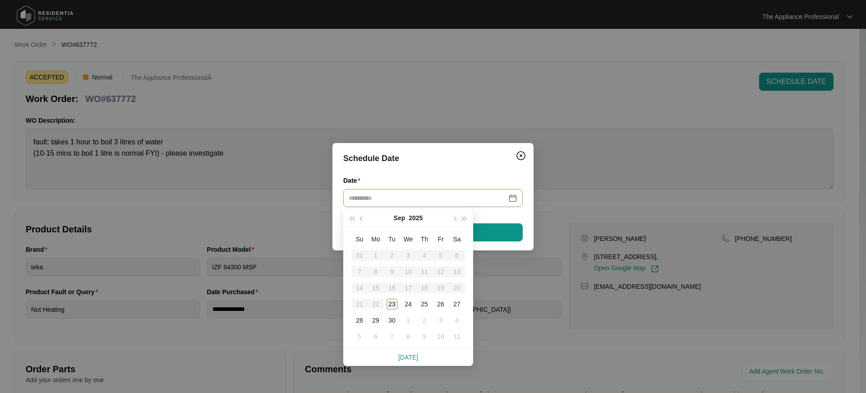
click at [392, 301] on div "23" at bounding box center [392, 304] width 11 height 11
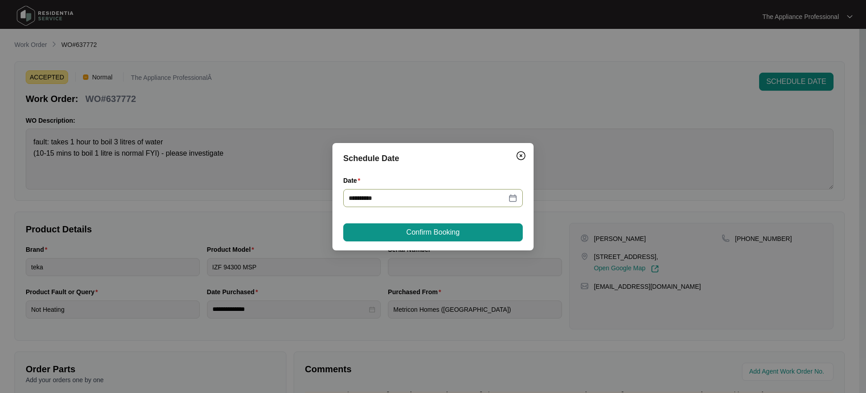
type input "**********"
click at [391, 228] on button "Confirm Booking" at bounding box center [433, 232] width 180 height 18
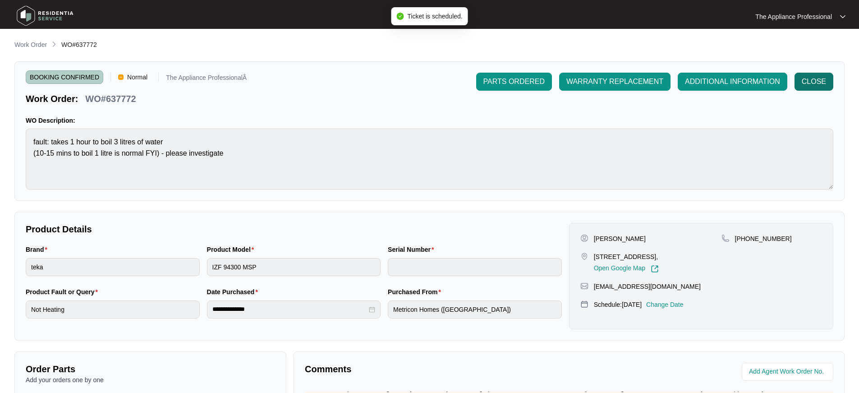
click at [811, 81] on span "CLOSE" at bounding box center [814, 81] width 24 height 11
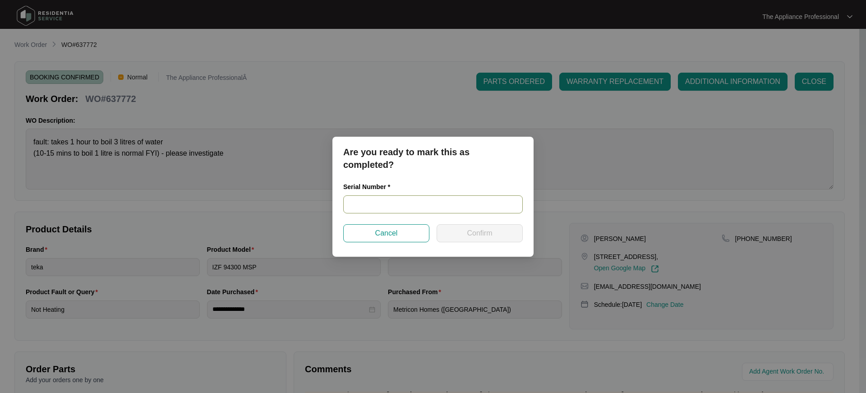
click at [383, 207] on input "text" at bounding box center [433, 204] width 180 height 18
type input "NA"
click at [467, 236] on span "Confirm" at bounding box center [479, 233] width 25 height 11
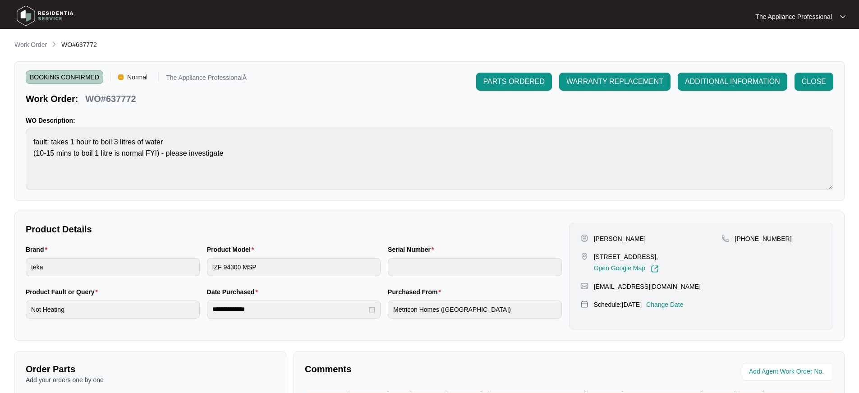
type input "NA"
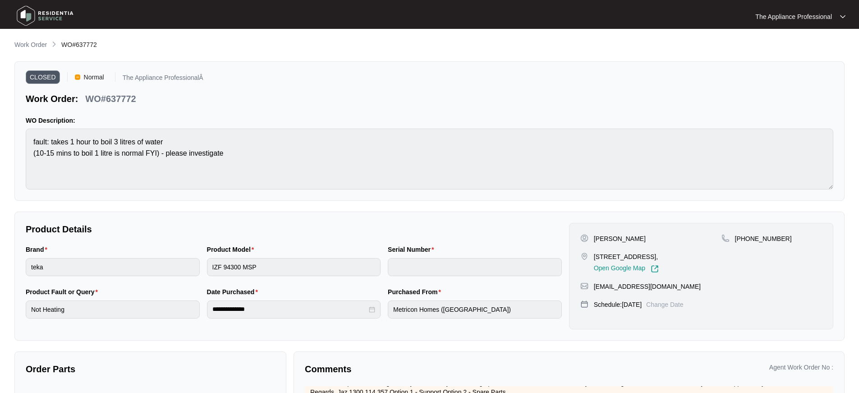
click at [26, 17] on img at bounding box center [45, 15] width 63 height 27
